Goal: Information Seeking & Learning: Learn about a topic

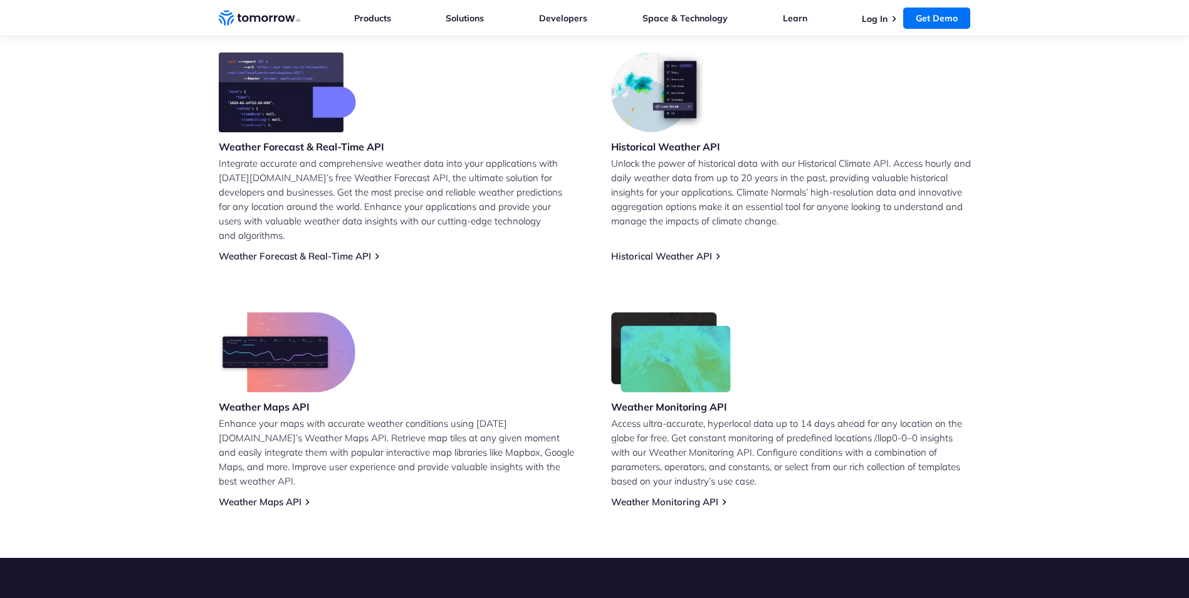
scroll to position [439, 0]
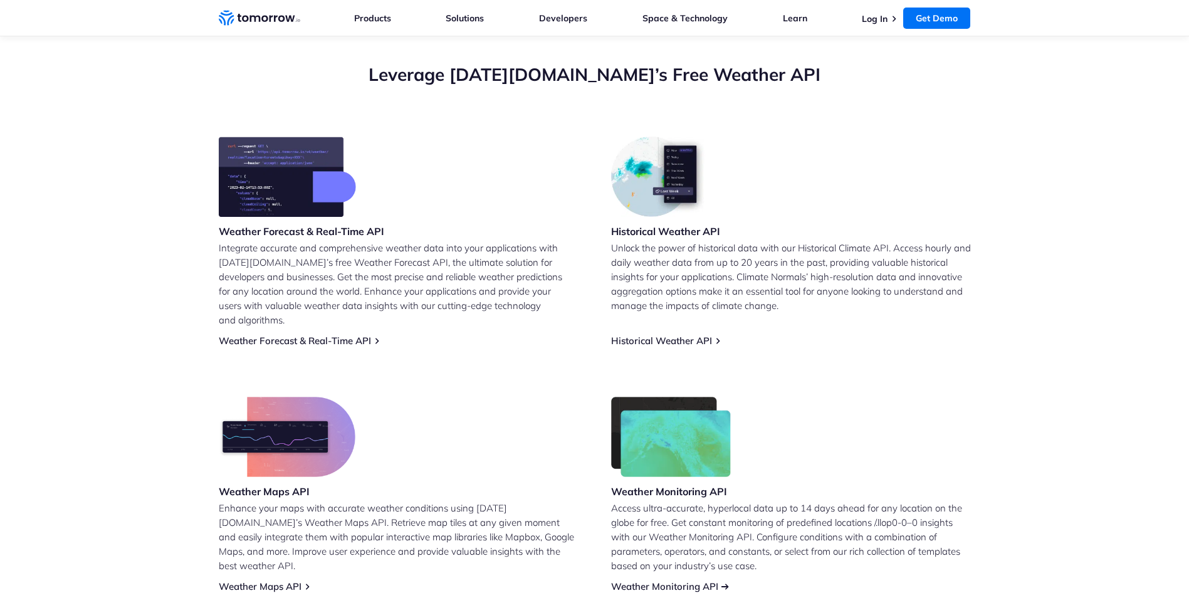
drag, startPoint x: 655, startPoint y: 486, endPoint x: 678, endPoint y: 574, distance: 91.2
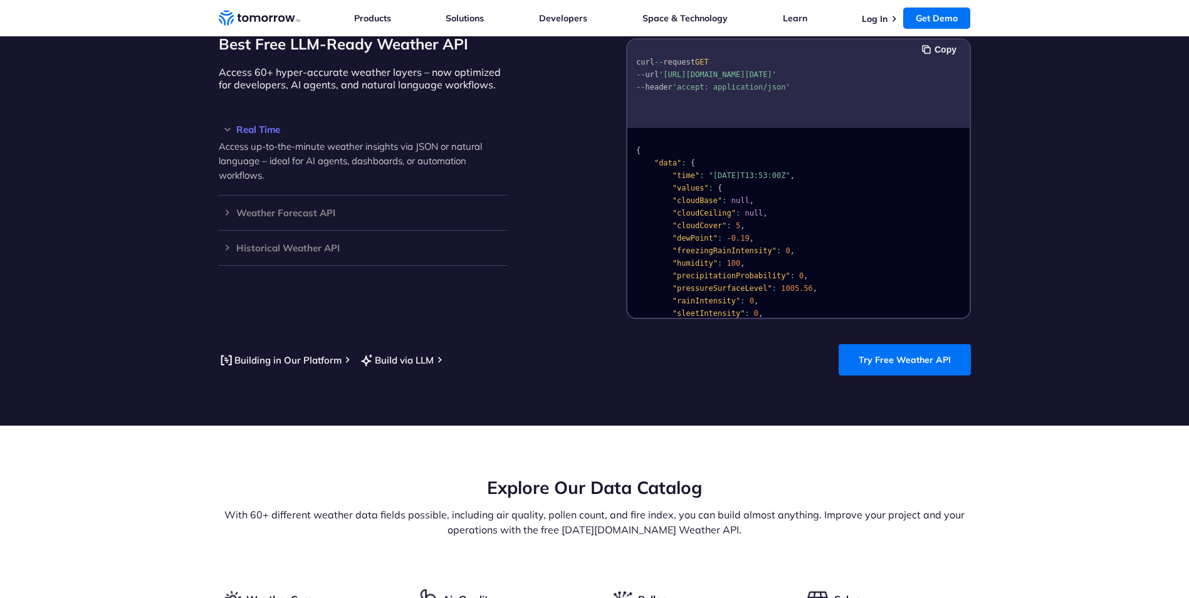
scroll to position [1066, 0]
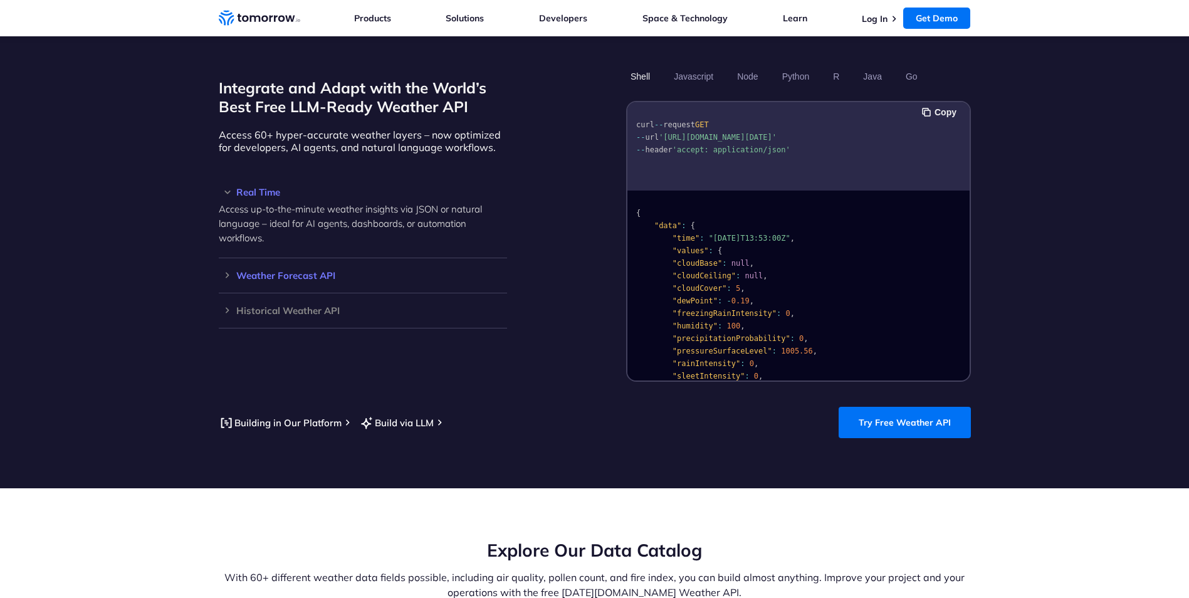
click at [273, 271] on h3 "Weather Forecast API" at bounding box center [363, 275] width 288 height 9
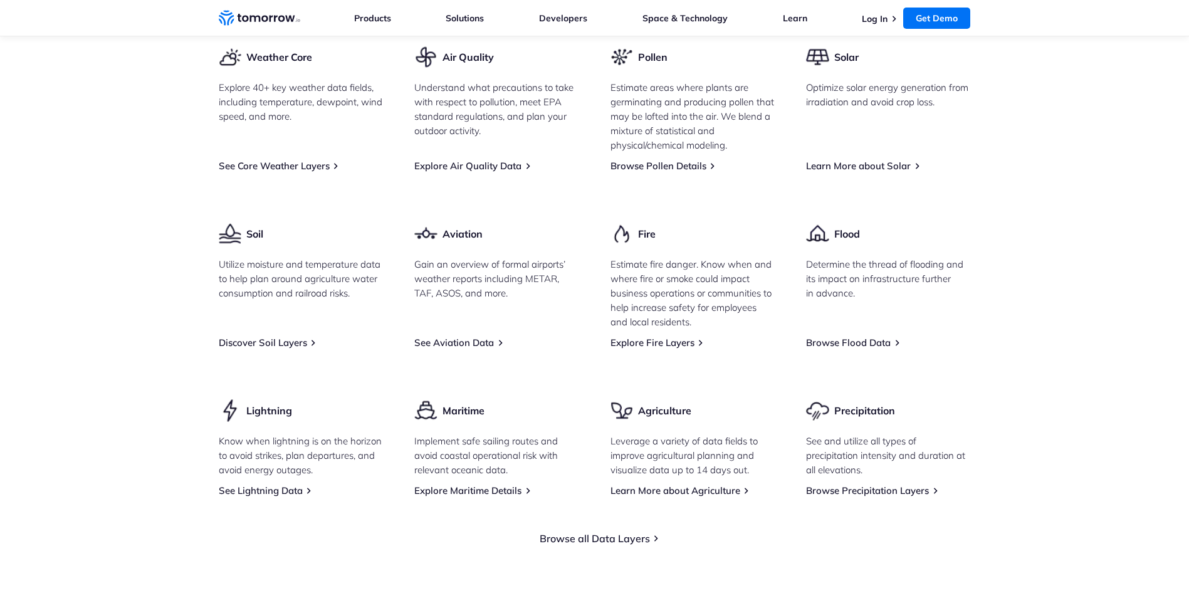
scroll to position [1693, 0]
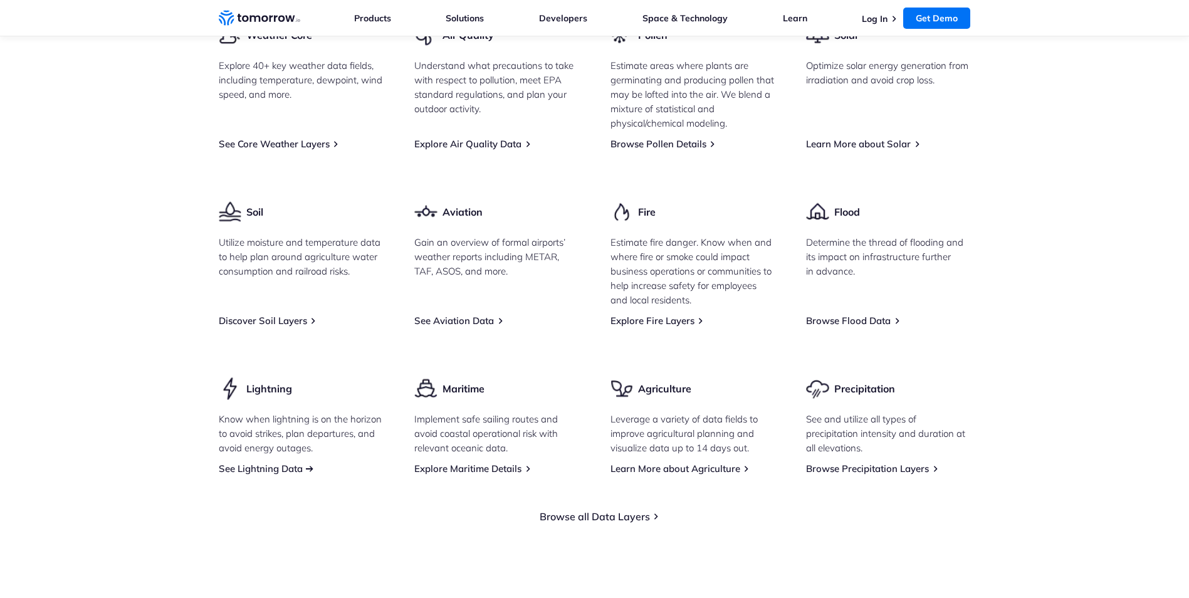
click at [298, 463] on link "See Lightning Data" at bounding box center [261, 469] width 84 height 12
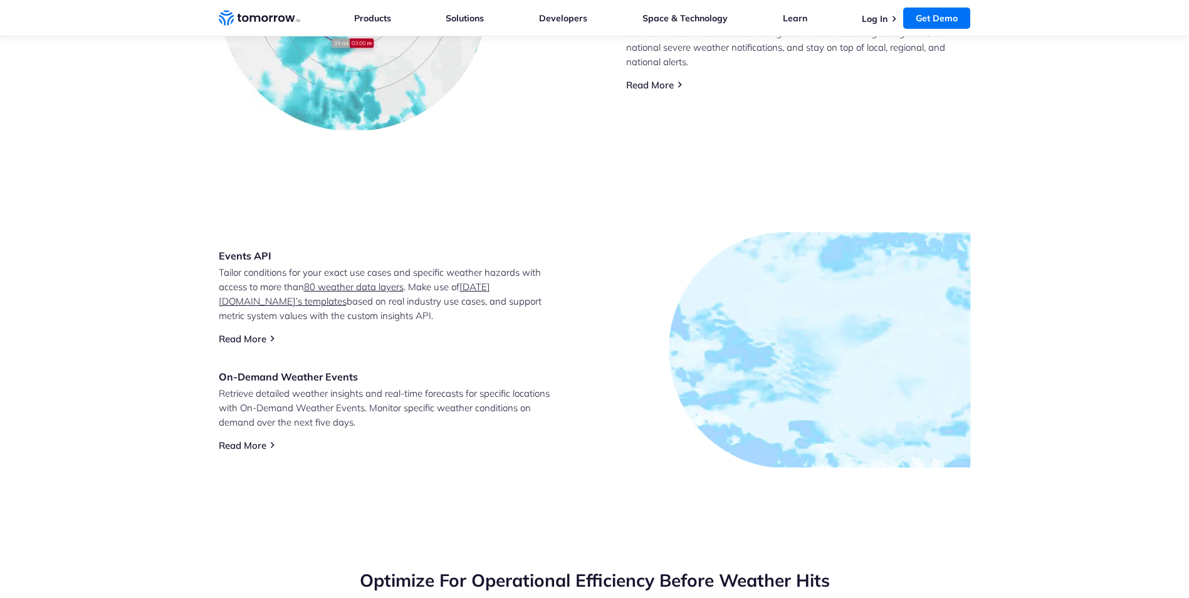
scroll to position [376, 0]
